Goal: Transaction & Acquisition: Purchase product/service

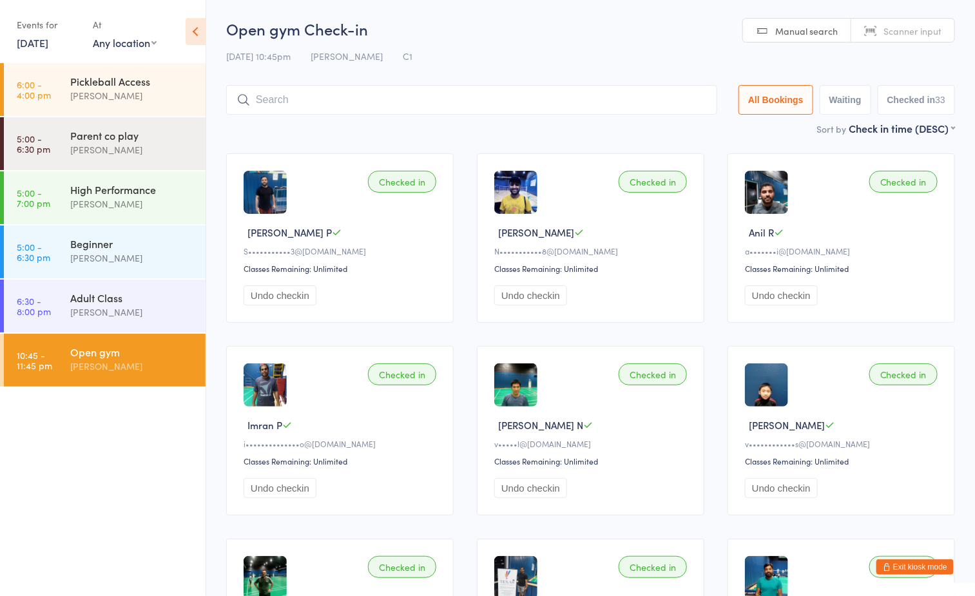
drag, startPoint x: 0, startPoint y: 0, endPoint x: 155, endPoint y: 356, distance: 388.5
click at [155, 356] on div "Open gym" at bounding box center [132, 352] width 124 height 14
click at [501, 37] on h2 "Open gym Check-in" at bounding box center [590, 28] width 729 height 21
click at [157, 367] on div "Boyd Tahtat" at bounding box center [132, 366] width 124 height 15
click at [917, 565] on button "Exit kiosk mode" at bounding box center [914, 566] width 77 height 15
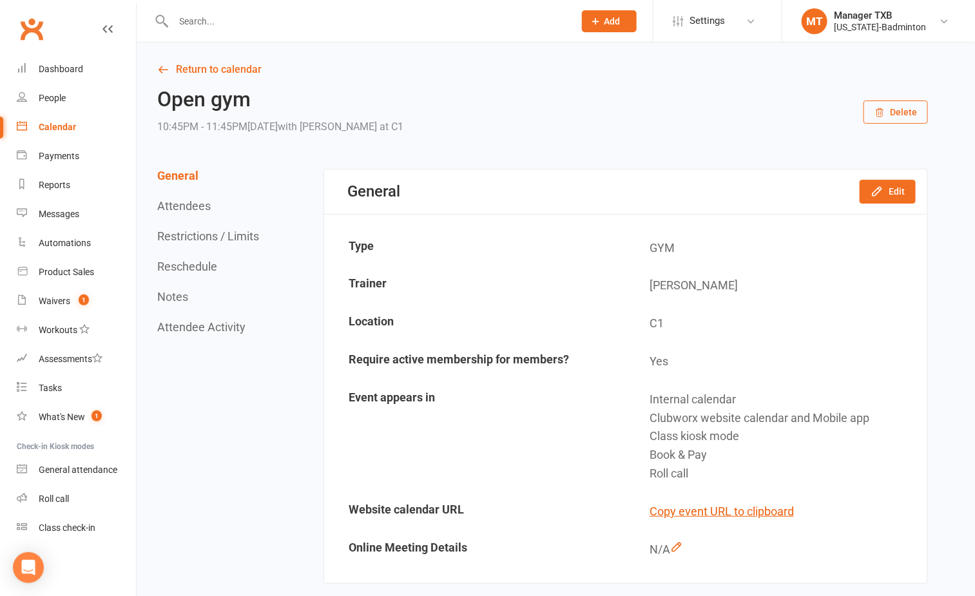
click at [269, 20] on input "text" at bounding box center [367, 21] width 396 height 18
click at [60, 271] on div "Product Sales" at bounding box center [66, 272] width 55 height 10
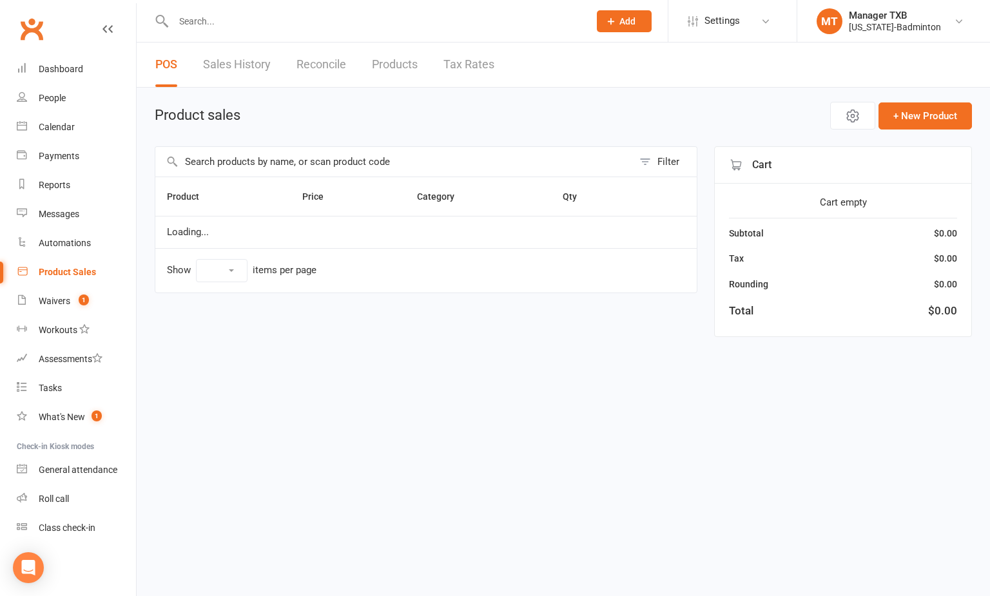
select select "100"
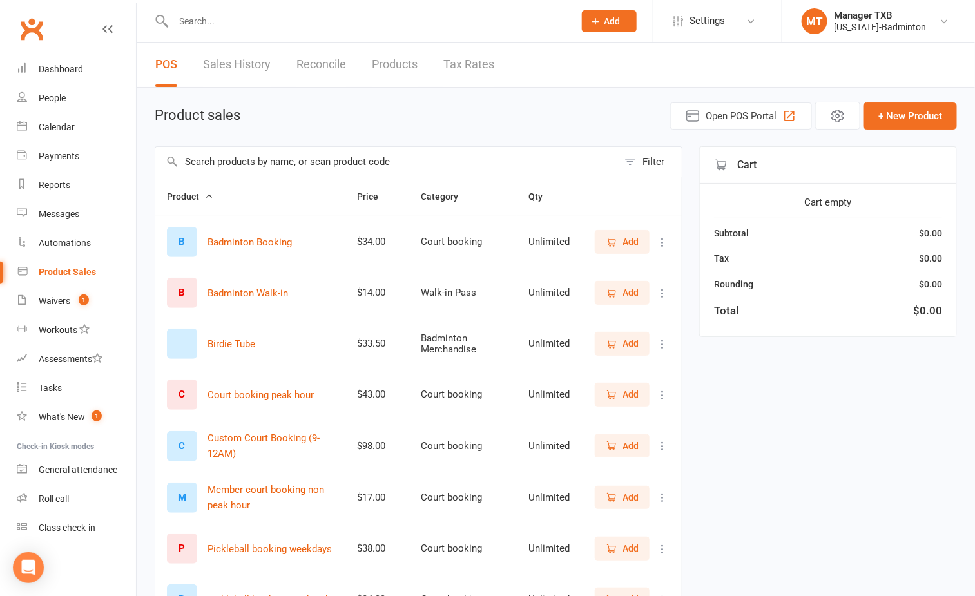
click at [623, 393] on span "Add" at bounding box center [631, 394] width 16 height 14
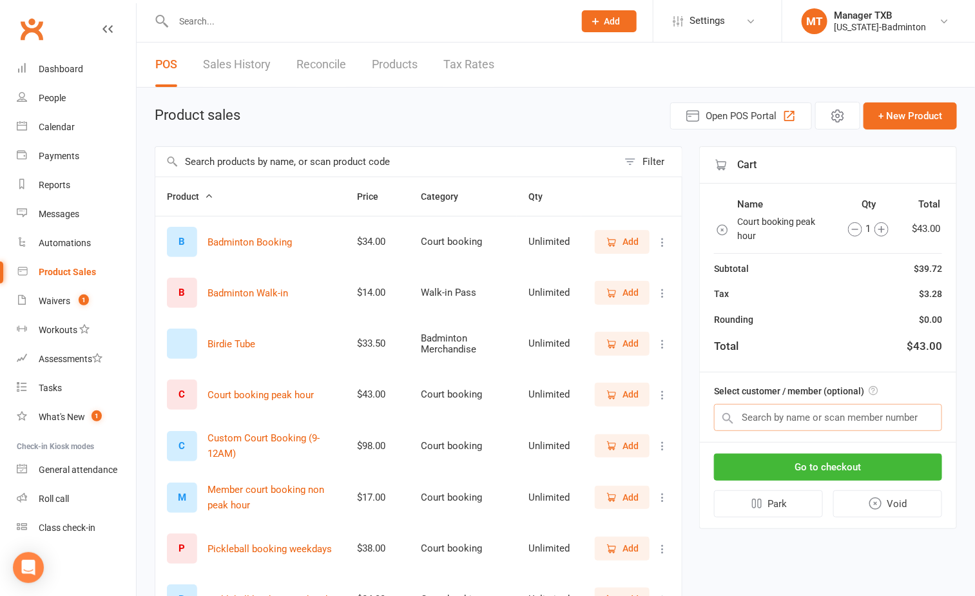
click at [772, 420] on input "text" at bounding box center [828, 417] width 228 height 27
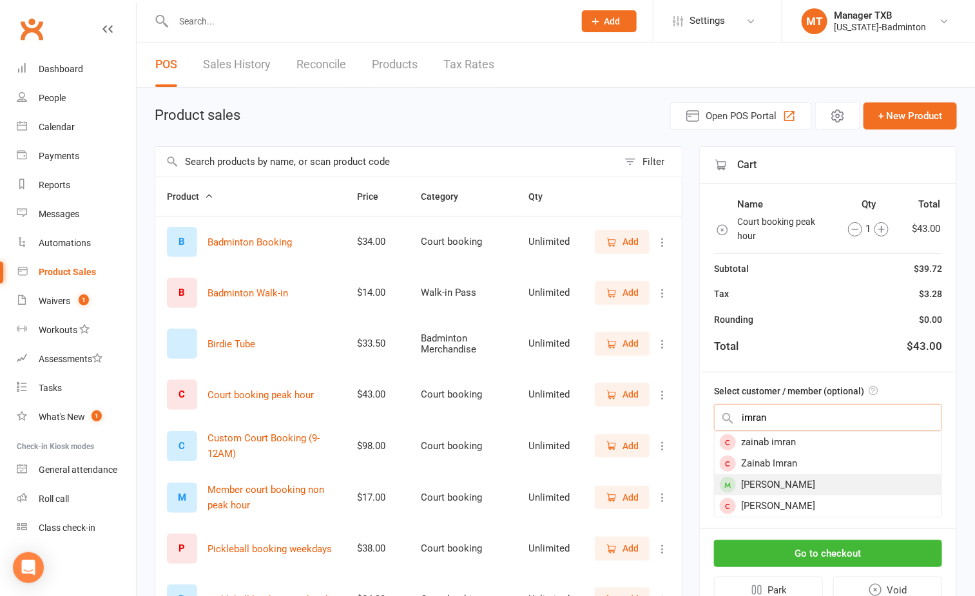
type input "imran"
click at [784, 480] on div "[PERSON_NAME]" at bounding box center [828, 484] width 227 height 21
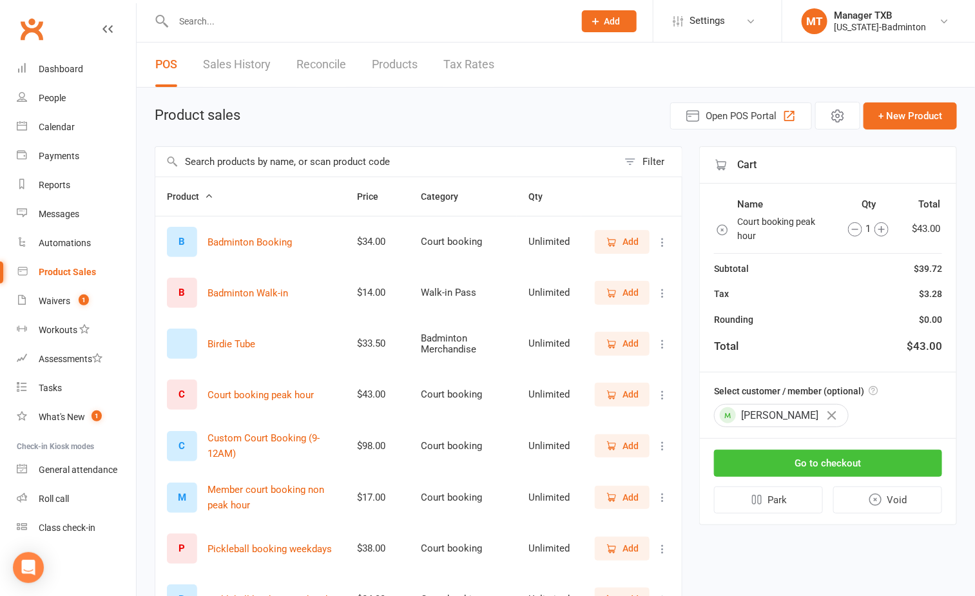
click at [808, 464] on button "Go to checkout" at bounding box center [828, 463] width 228 height 27
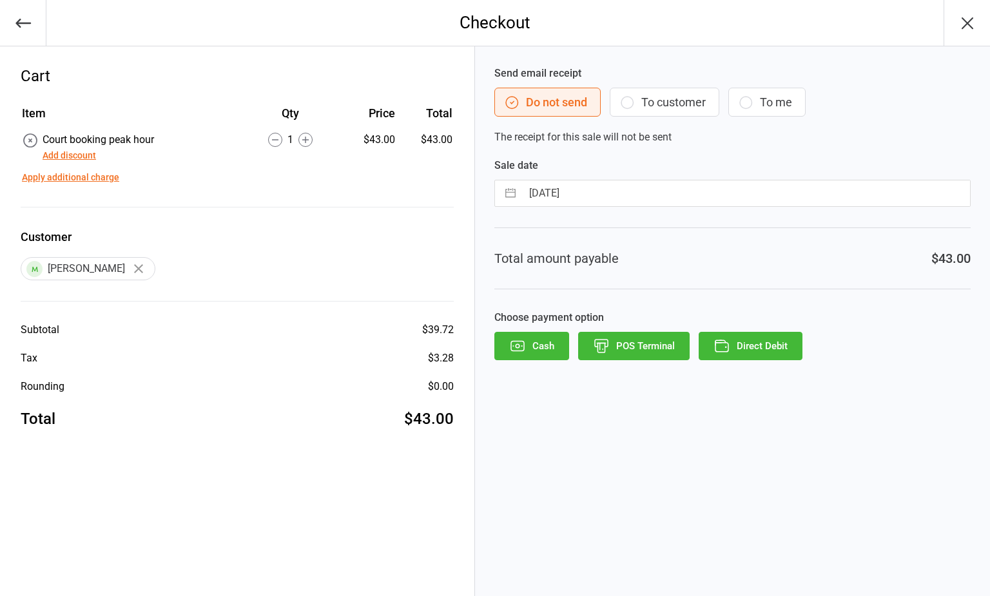
click at [671, 101] on button "To customer" at bounding box center [665, 102] width 110 height 29
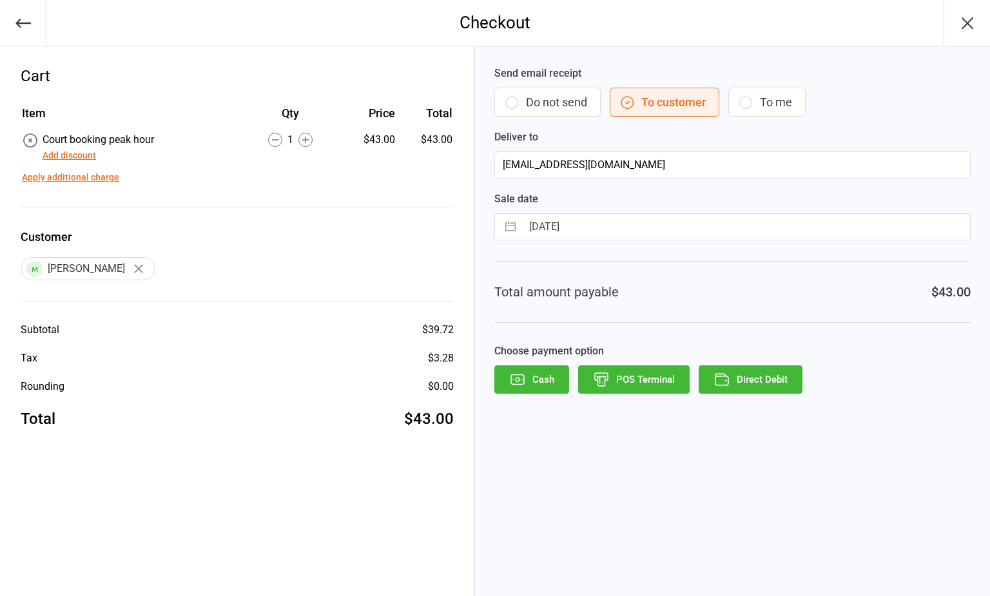
click at [739, 387] on button "Direct Debit" at bounding box center [751, 379] width 104 height 28
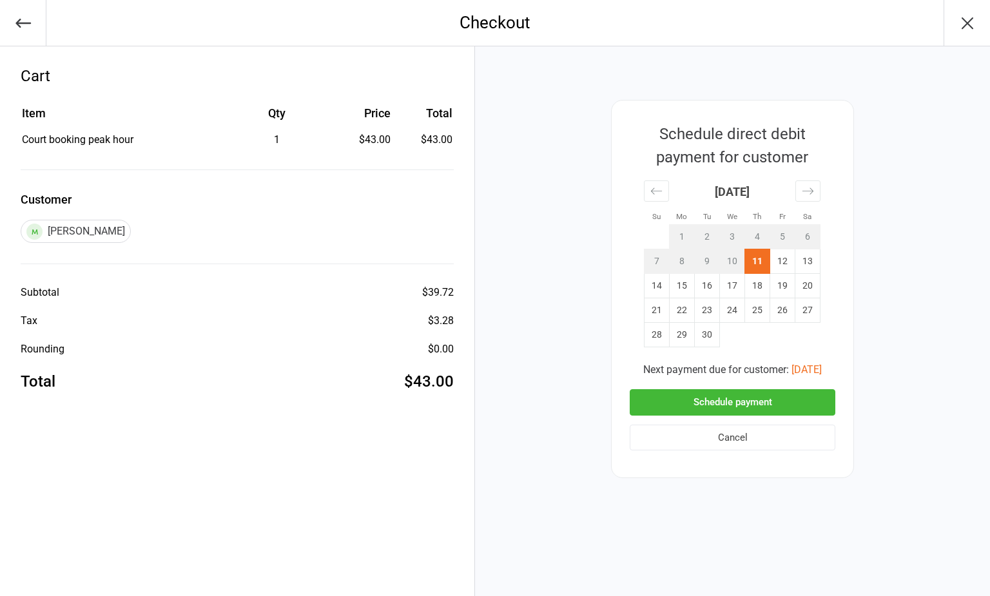
click at [731, 400] on button "Schedule payment" at bounding box center [733, 402] width 206 height 26
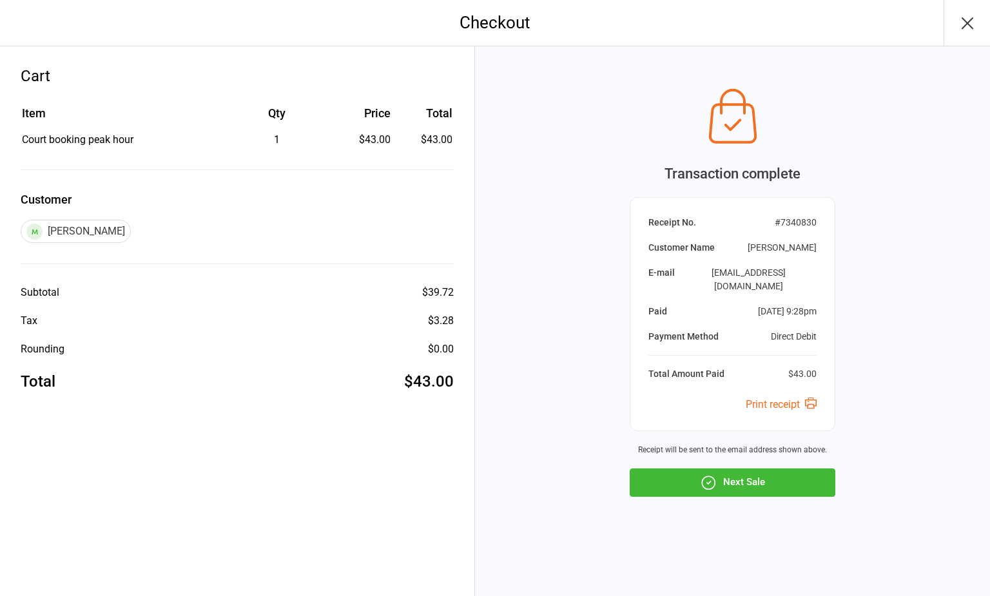
click at [967, 28] on icon "button" at bounding box center [967, 23] width 21 height 21
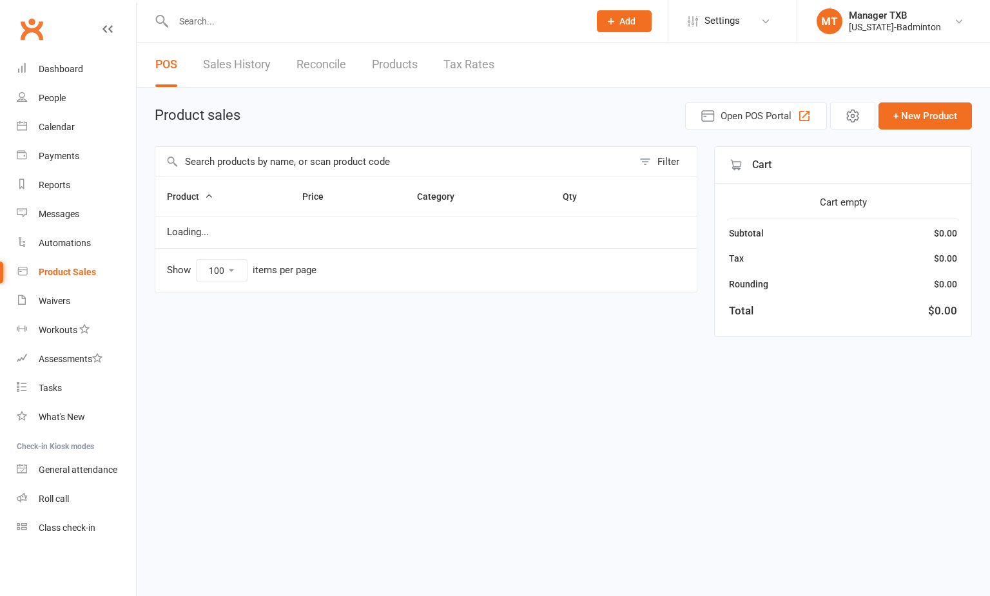
select select "100"
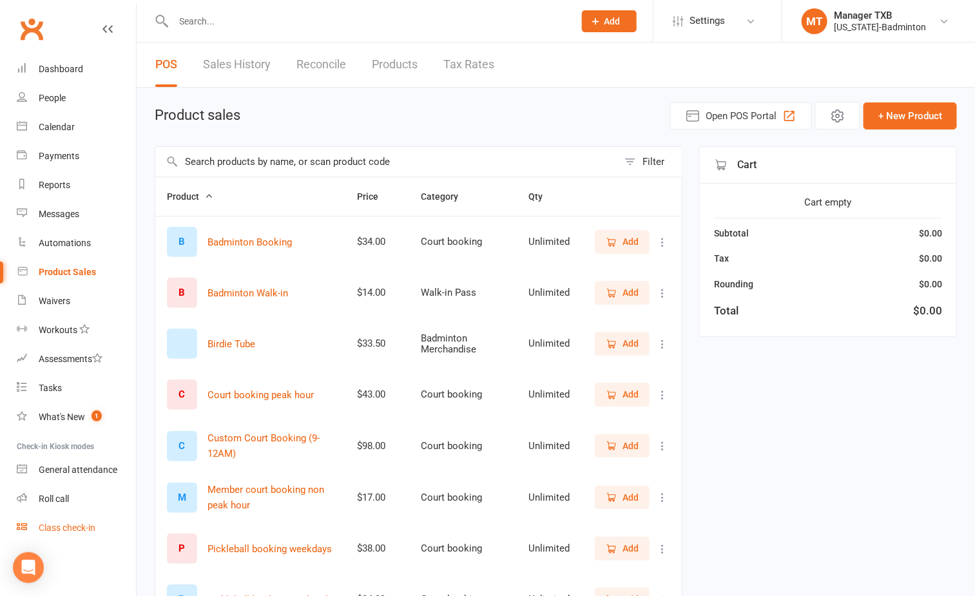
click at [80, 530] on div "Class check-in" at bounding box center [67, 528] width 57 height 10
